Goal: Task Accomplishment & Management: Manage account settings

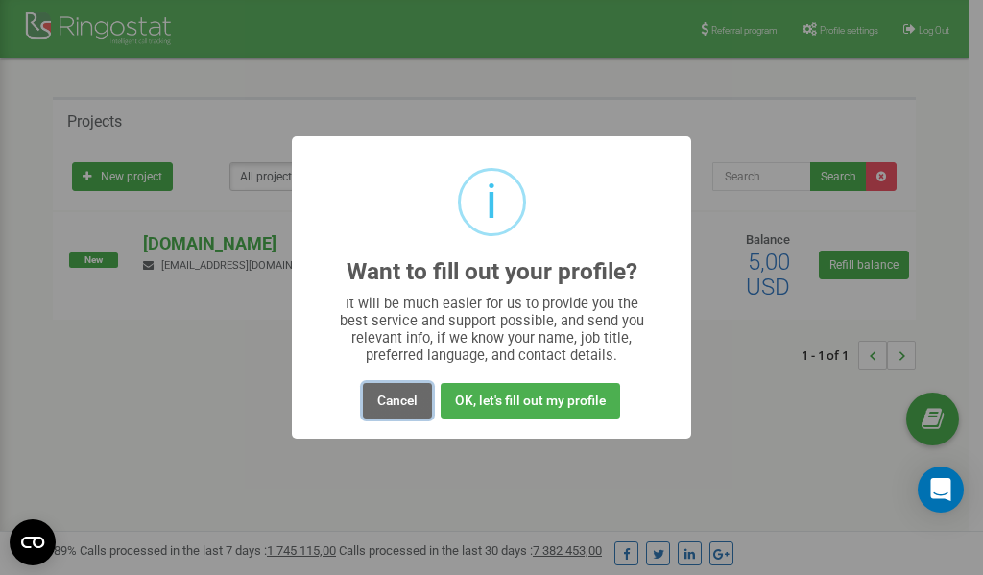
click at [387, 395] on button "Cancel" at bounding box center [397, 401] width 69 height 36
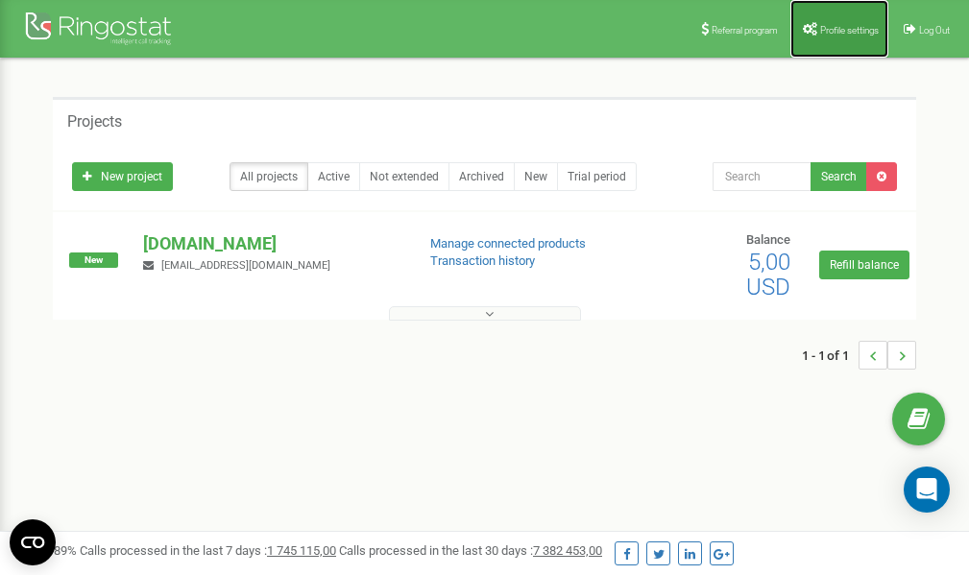
click at [834, 36] on link "Profile settings" at bounding box center [839, 29] width 98 height 58
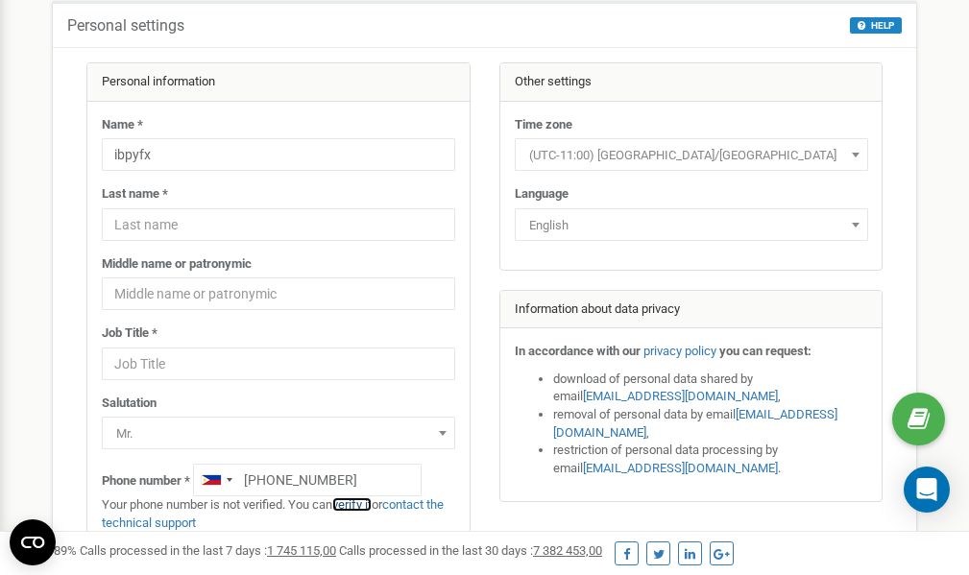
click at [359, 505] on link "verify it" at bounding box center [351, 504] width 39 height 14
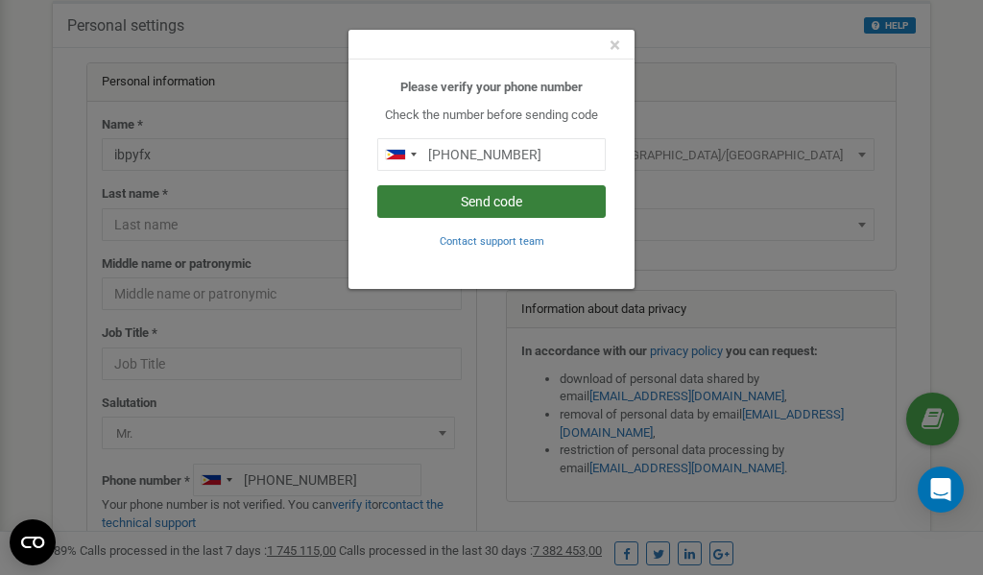
click at [455, 202] on button "Send code" at bounding box center [491, 201] width 229 height 33
